Goal: Go to known website: Access a specific website the user already knows

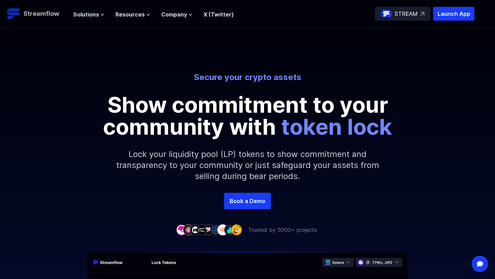
click at [33, 12] on p "Streamflow" at bounding box center [41, 14] width 36 height 10
click at [453, 9] on p "Launch App" at bounding box center [453, 14] width 41 height 14
